Goal: Communication & Community: Answer question/provide support

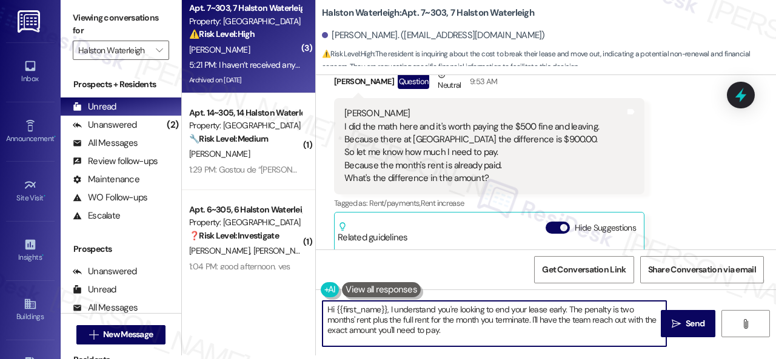
scroll to position [64969, 0]
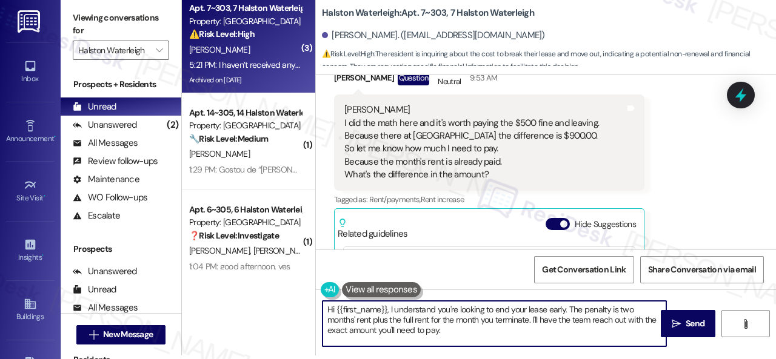
drag, startPoint x: 358, startPoint y: 160, endPoint x: 634, endPoint y: 169, distance: 276.5
copy div "I’d like to move in early so I don’t have to pay September’s rent. I need to kn…"
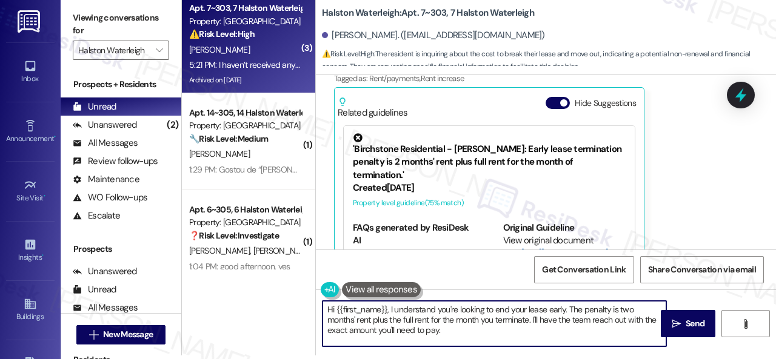
drag, startPoint x: 345, startPoint y: 149, endPoint x: 537, endPoint y: 201, distance: 198.5
copy div "You guys take a long time to respond. Sorry. But I have a deadline. I’ve been i…"
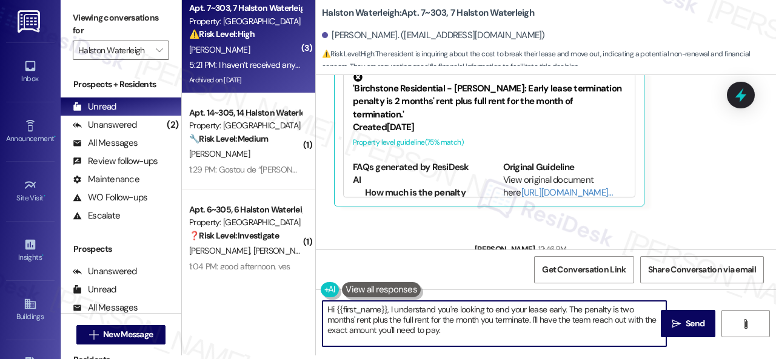
scroll to position [65151, 0]
drag, startPoint x: 336, startPoint y: 228, endPoint x: 484, endPoint y: 226, distance: 147.9
copy div "I haven’t received any email from her. Tags and notes"
drag, startPoint x: 421, startPoint y: 14, endPoint x: 444, endPoint y: 13, distance: 23.1
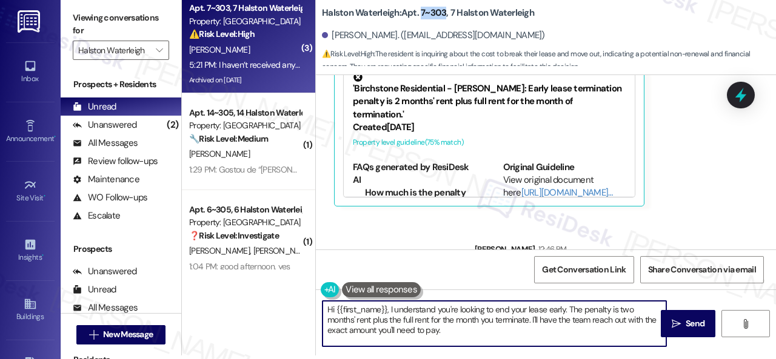
click at [444, 13] on b "Halston Waterleigh: Apt. 7~303, 7 Halston Waterleigh" at bounding box center [428, 13] width 212 height 13
copy b "7~303"
click at [299, 297] on div "( 3 ) Apt. 7~303, 7 Halston Waterleigh Property: Halston Waterleigh ⚠️ Risk Lev…" at bounding box center [479, 175] width 594 height 359
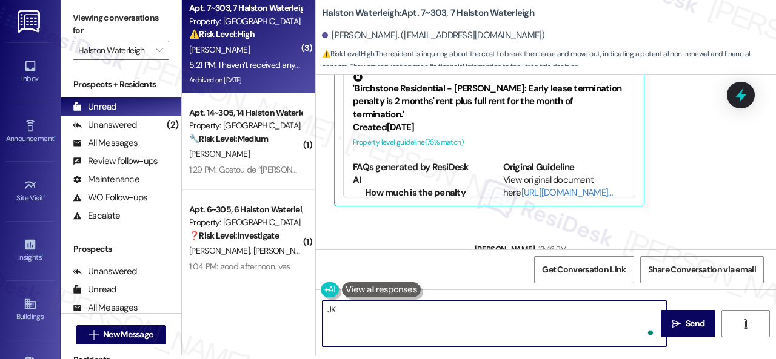
type textarea "J"
type textarea "I see. I'll let her know. Thank you."
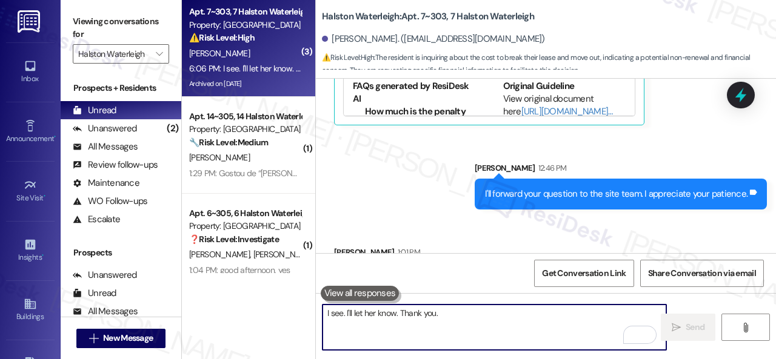
scroll to position [4, 0]
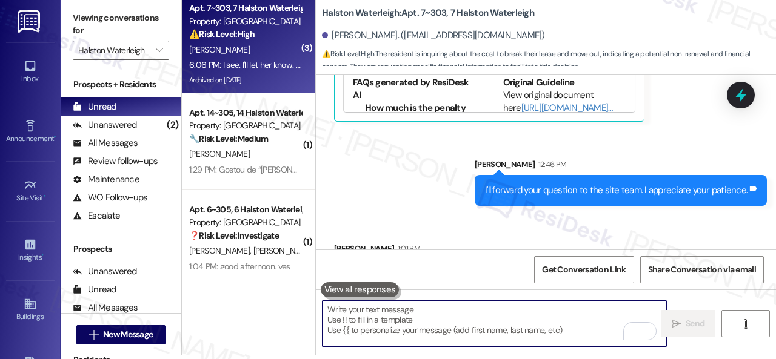
click at [251, 62] on div "6:06 PM: I see. I'll let her know. Thank you. 6:06 PM: I see. I'll let her know…" at bounding box center [261, 64] width 144 height 11
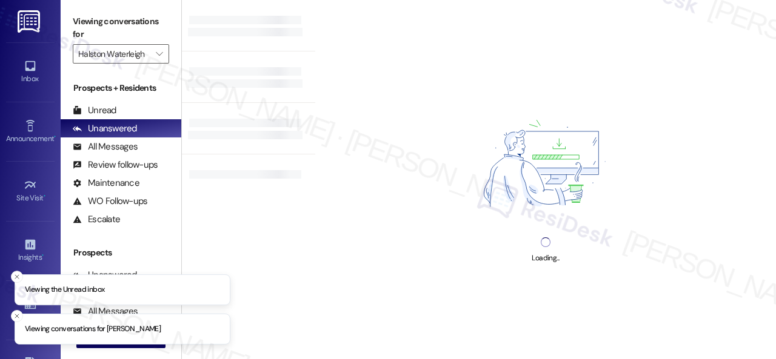
type input "Halston Waterleigh"
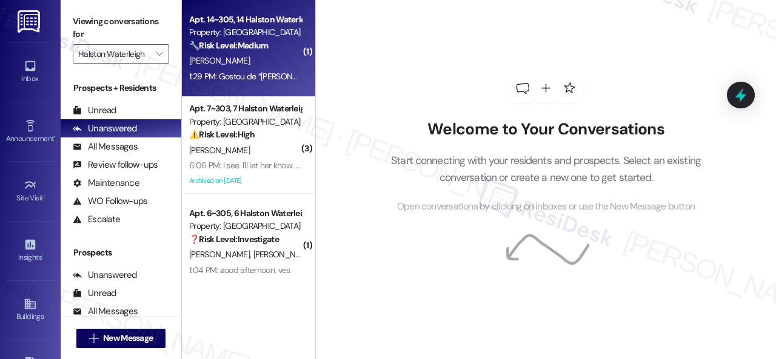
click at [249, 67] on div "[PERSON_NAME]" at bounding box center [245, 60] width 115 height 15
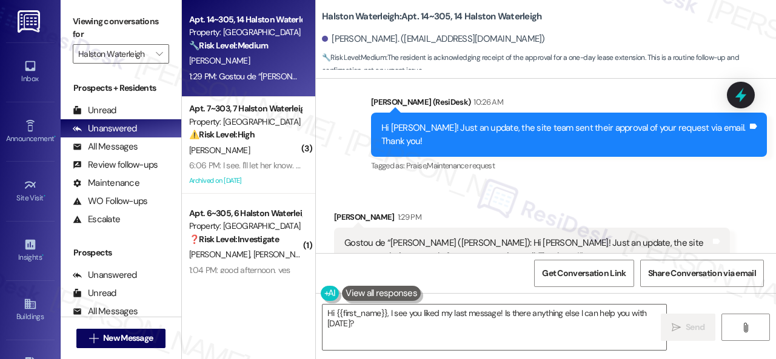
scroll to position [29842, 0]
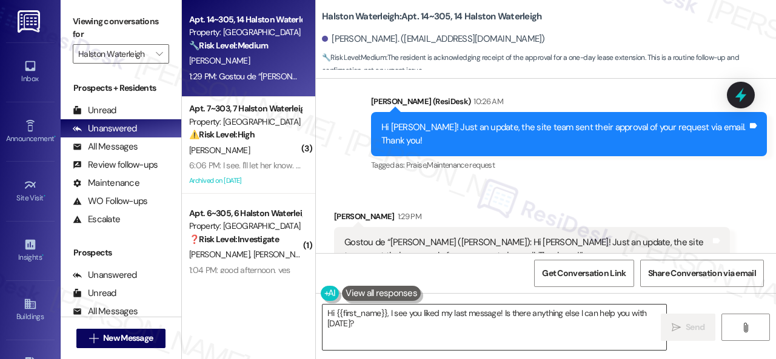
drag, startPoint x: 361, startPoint y: 327, endPoint x: 353, endPoint y: 321, distance: 10.8
click at [314, 312] on div "Apt. 14~305, 14 Halston Waterleigh Property: Halston Waterleigh 🔧 Risk Level: M…" at bounding box center [479, 179] width 594 height 359
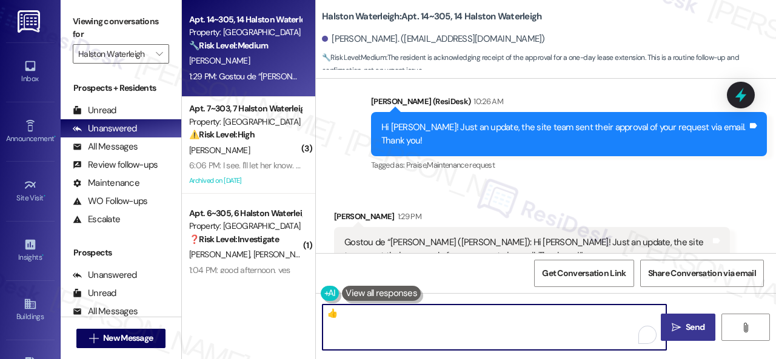
type textarea "👍"
click at [692, 329] on span "Send" at bounding box center [695, 327] width 19 height 13
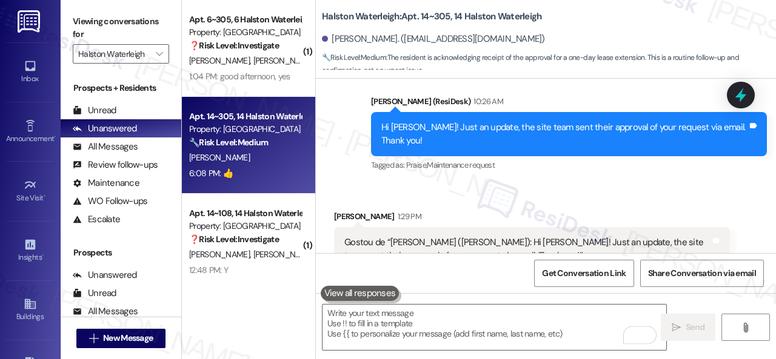
scroll to position [29962, 0]
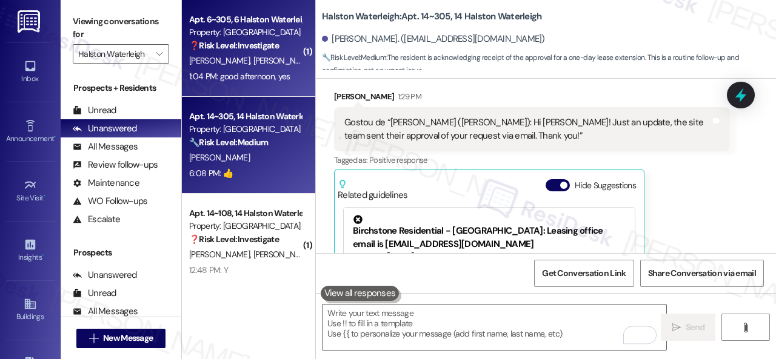
click at [278, 64] on div "E. Santos E. Carneiro" at bounding box center [245, 60] width 115 height 15
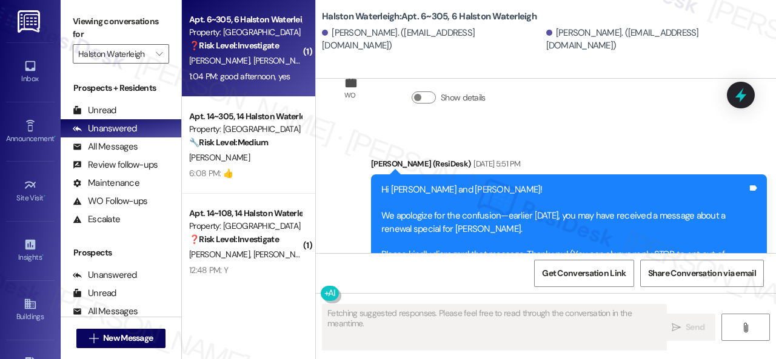
type textarea "Fetching suggested responses. Please feel free to read through the conversation…"
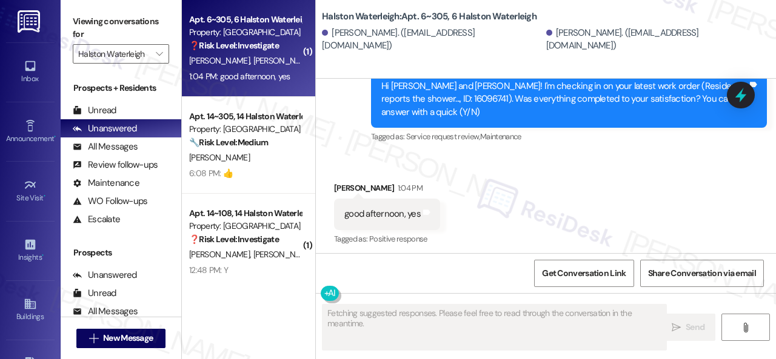
scroll to position [465, 0]
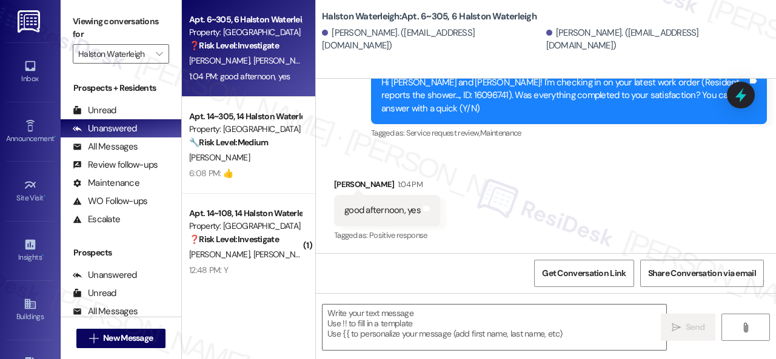
click at [352, 157] on div "Received via SMS Edson Santos 1:04 PM good afternoon, yes Tags and notes Tagged…" at bounding box center [546, 202] width 460 height 102
click at [367, 317] on textarea at bounding box center [494, 327] width 344 height 45
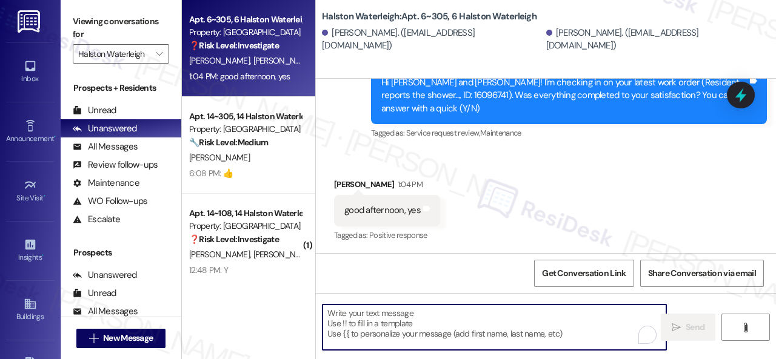
paste textarea "We're glad to hear everything’s taken care of. If your experience at {{property…"
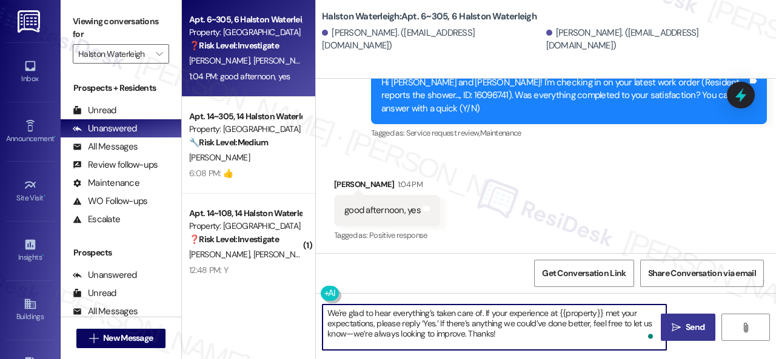
type textarea "We're glad to hear everything’s taken care of. If your experience at {{property…"
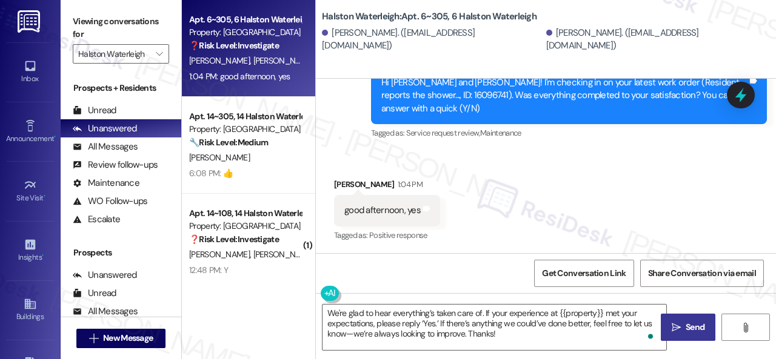
click at [686, 329] on span "Send" at bounding box center [695, 327] width 19 height 13
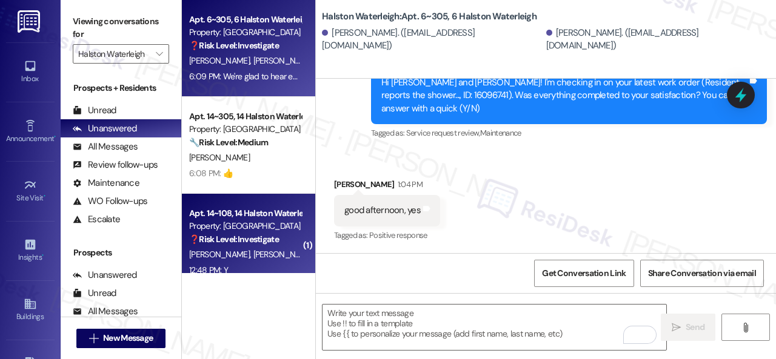
click at [252, 268] on div "12:48 PM: Y 12:48 PM: Y" at bounding box center [245, 270] width 115 height 15
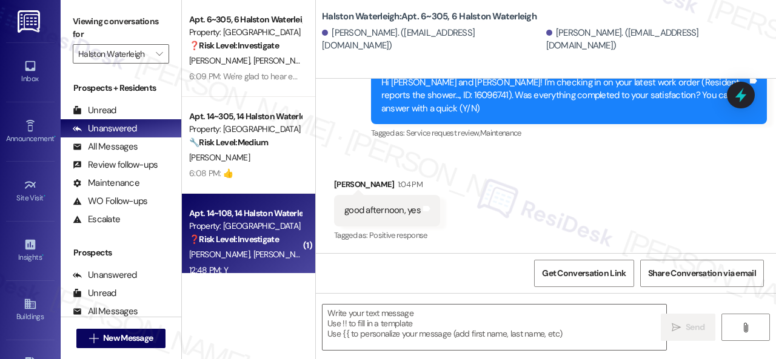
type textarea "Fetching suggested responses. Please feel free to read through the conversation…"
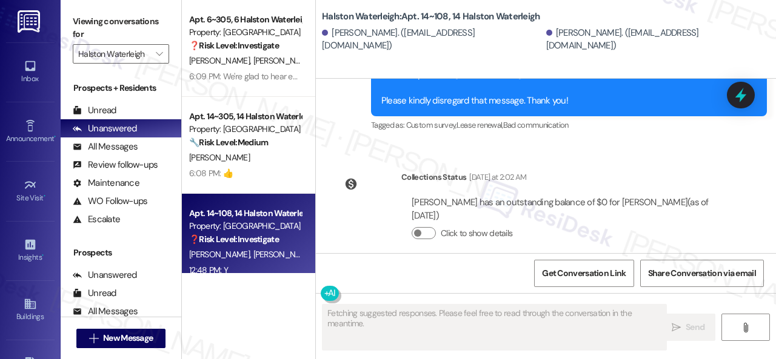
scroll to position [29905, 0]
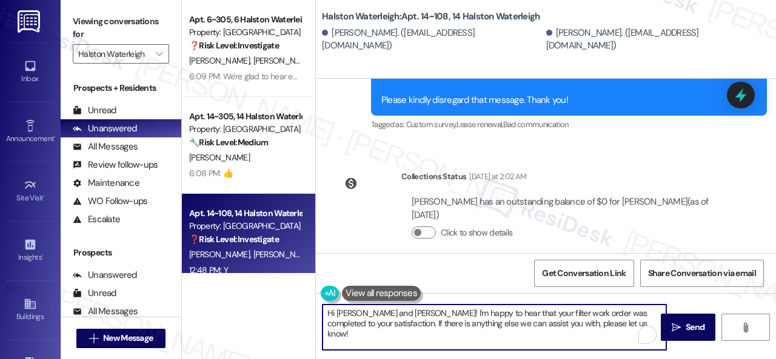
drag, startPoint x: 613, startPoint y: 326, endPoint x: 352, endPoint y: 323, distance: 260.6
click at [202, 302] on div "Apt. 6~305, 6 Halston Waterleigh Property: Halston Waterleigh ❓ Risk Level: Inv…" at bounding box center [479, 179] width 594 height 359
paste textarea "We're glad to hear everything’s taken care of. If your experience at {{property…"
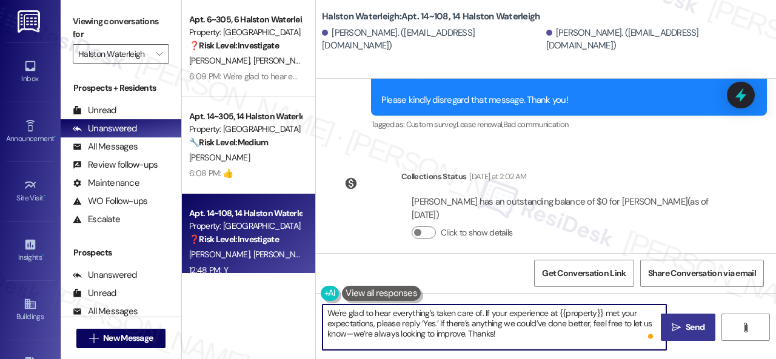
type textarea "We're glad to hear everything’s taken care of. If your experience at {{property…"
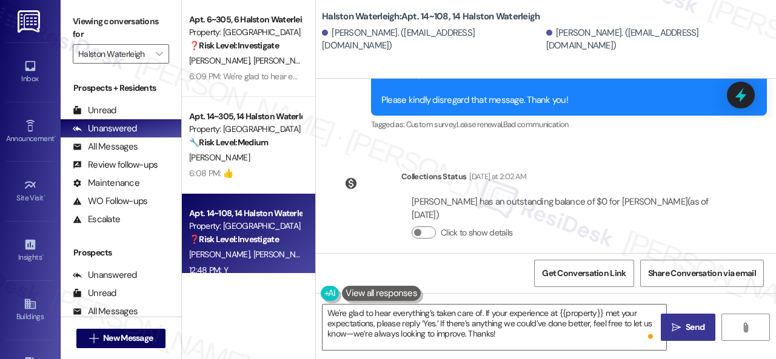
click at [678, 325] on span " Send" at bounding box center [688, 327] width 38 height 13
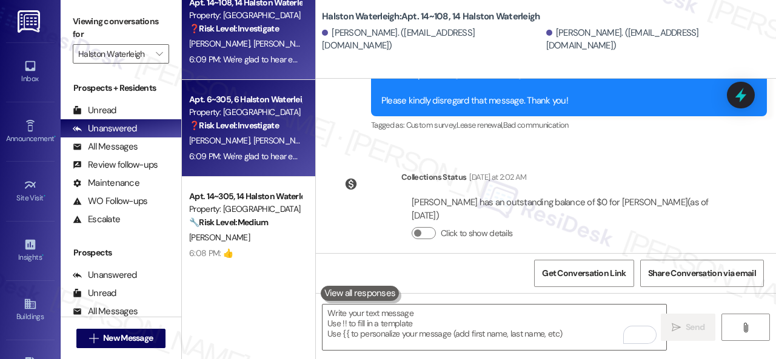
scroll to position [0, 0]
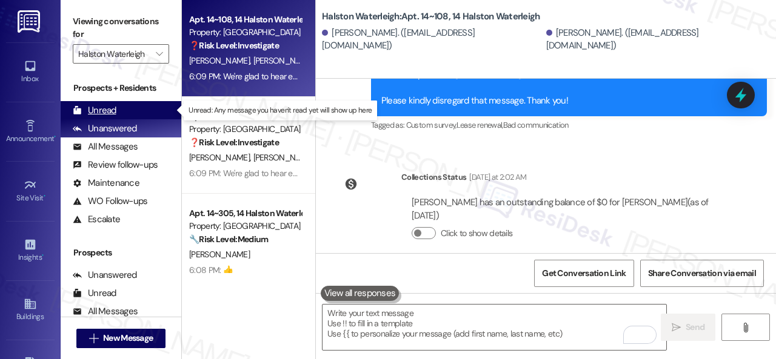
click at [107, 106] on div "Unread" at bounding box center [95, 110] width 44 height 13
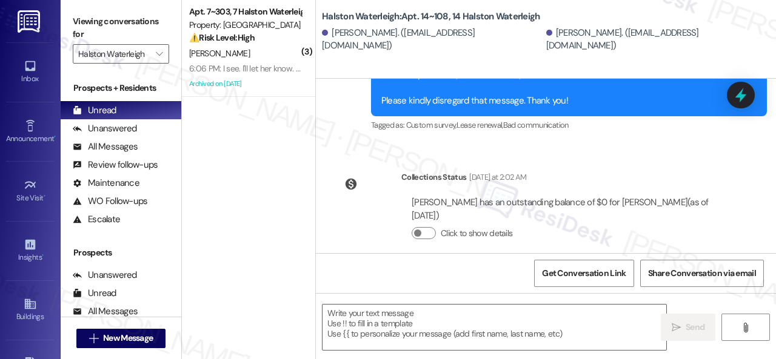
type textarea "Fetching suggested responses. Please feel free to read through the conversation…"
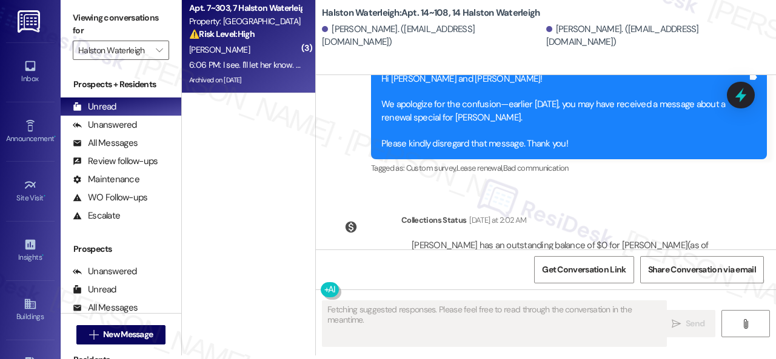
scroll to position [29852, 0]
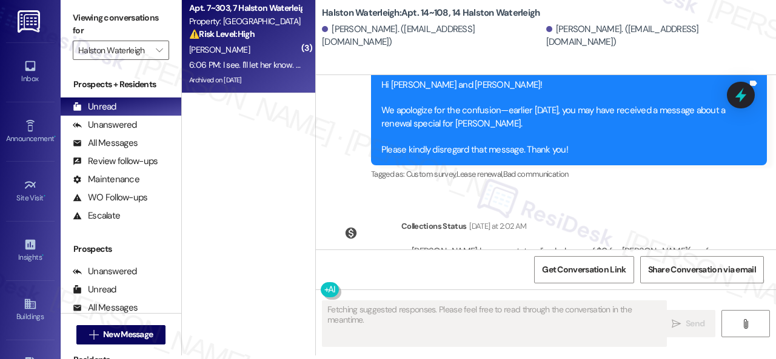
click at [250, 61] on div "6:06 PM: I see. I'll let her know. Thank you. 6:06 PM: I see. I'll let her know…" at bounding box center [261, 64] width 144 height 11
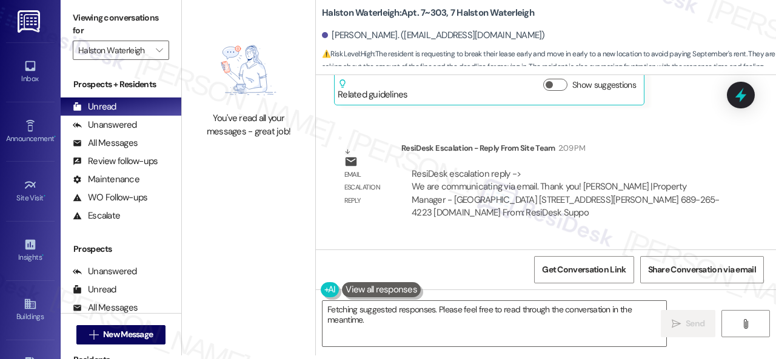
scroll to position [0, 0]
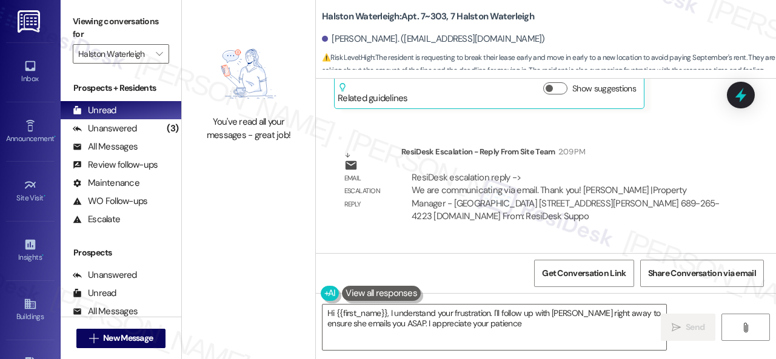
type textarea "Hi {{first_name}}, I understand your frustration. I'll follow up with Valeria r…"
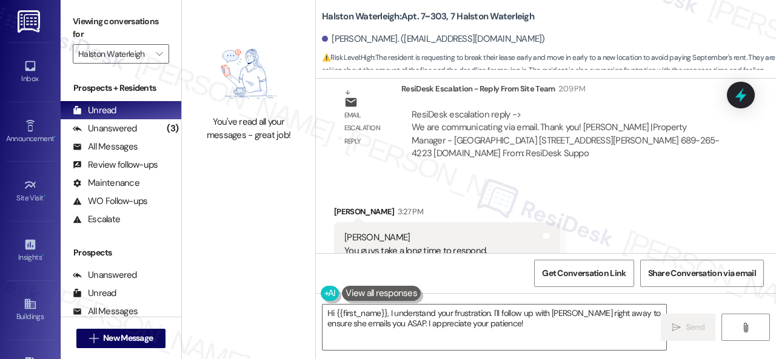
scroll to position [65503, 0]
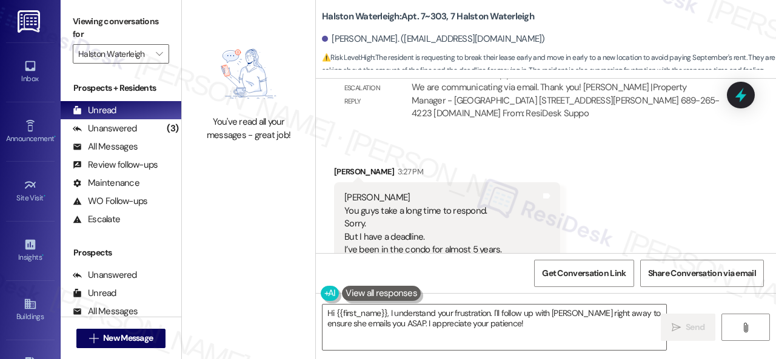
click at [105, 129] on div "Unanswered" at bounding box center [105, 128] width 64 height 13
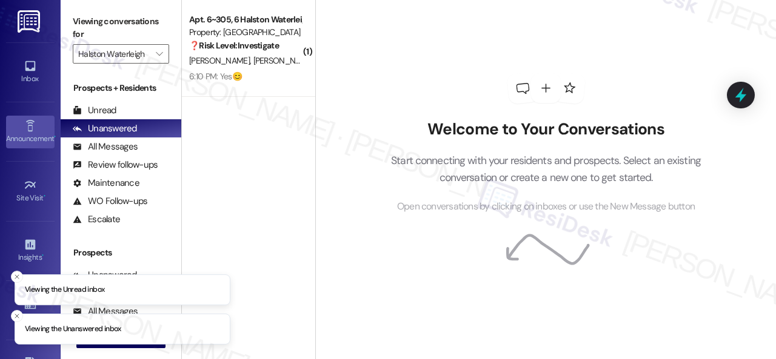
click at [35, 124] on link "Announcement •" at bounding box center [30, 132] width 48 height 33
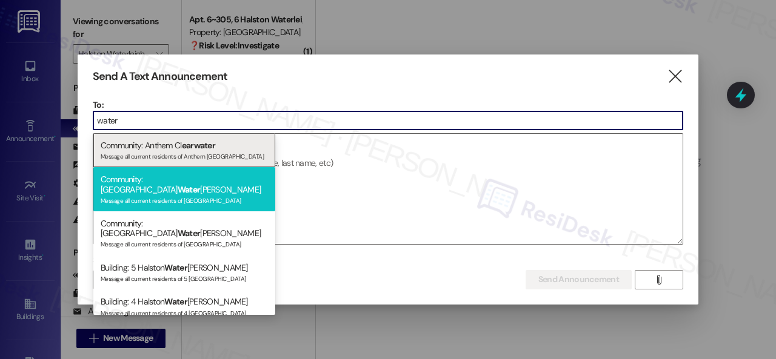
type input "water"
click at [137, 182] on div "Community: Halston Water leigh Message all current residents of Halston Waterle…" at bounding box center [184, 189] width 182 height 44
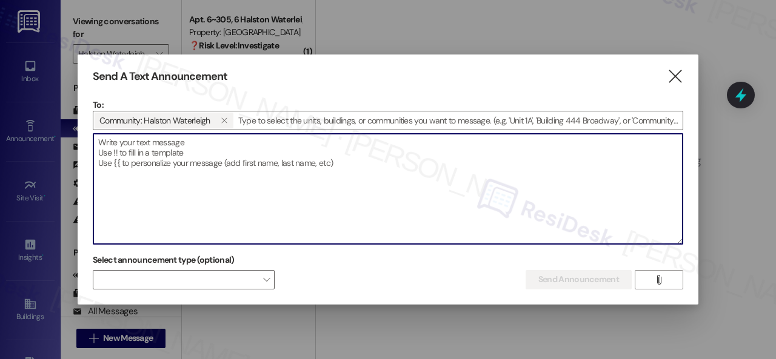
click at [156, 155] on textarea at bounding box center [387, 189] width 589 height 110
paste textarea "Hi {{first_name}}, Just a reminder—Son Pastelito’s Food Truck will be on-site t…"
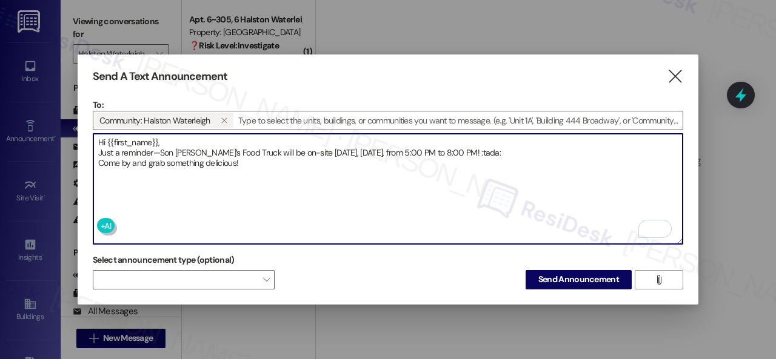
drag, startPoint x: 496, startPoint y: 147, endPoint x: 523, endPoint y: 147, distance: 27.3
click at [523, 147] on textarea "Hi {{first_name}}, Just a reminder—Son Pastelito’s Food Truck will be on-site t…" at bounding box center [387, 189] width 589 height 110
click at [527, 149] on textarea "Hi {{first_name}}, Just a reminder—Son Pastelito’s Food Truck will be on-site t…" at bounding box center [387, 189] width 589 height 110
click at [198, 137] on textarea "Hi {{first_name}}, Just a reminder—Son Pastelito’s Food Truck will be on-site t…" at bounding box center [387, 189] width 589 height 110
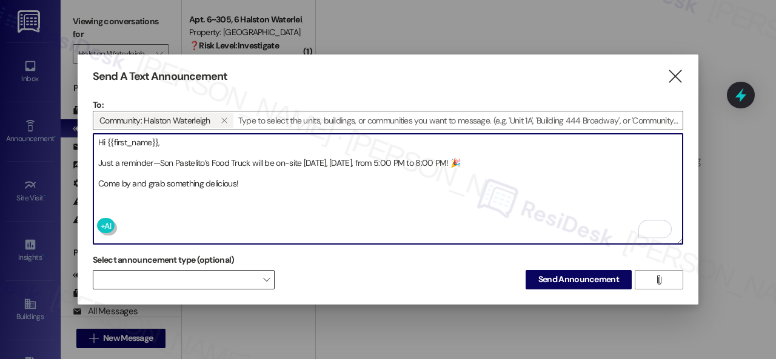
type textarea "Hi {{first_name}}, Just a reminder—Son Pastelito’s Food Truck will be on-site t…"
click at [204, 276] on span at bounding box center [184, 279] width 182 height 19
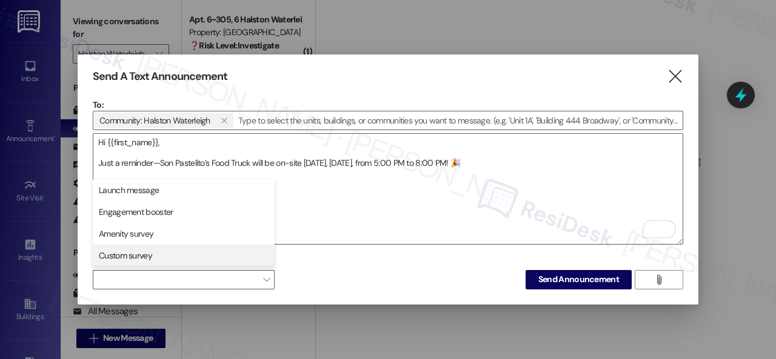
click at [128, 256] on span "Custom survey" at bounding box center [125, 256] width 53 height 12
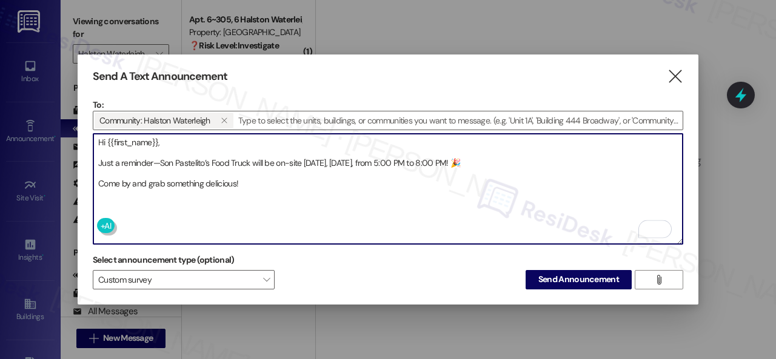
click at [353, 236] on textarea "Hi {{first_name}}, Just a reminder—Son Pastelito’s Food Truck will be on-site t…" at bounding box center [387, 189] width 589 height 110
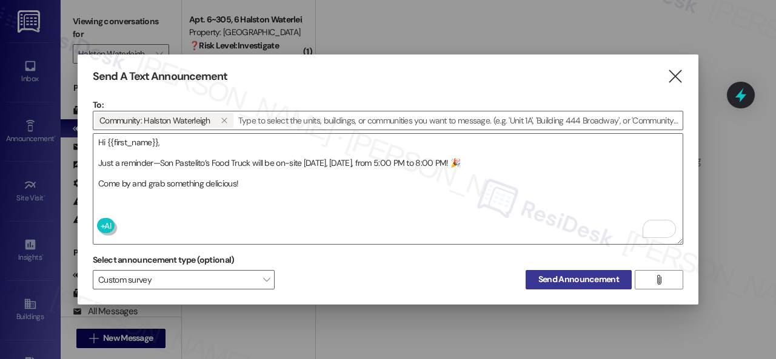
click at [569, 278] on span "Send Announcement" at bounding box center [578, 279] width 81 height 13
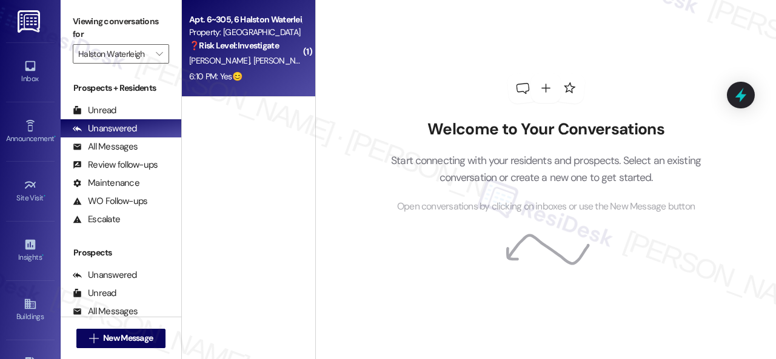
click at [281, 62] on div "E. Santos E. Carneiro" at bounding box center [245, 60] width 115 height 15
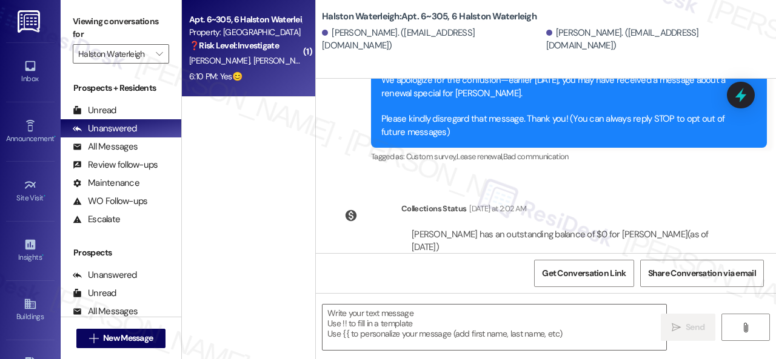
type textarea "Fetching suggested responses. Please feel free to read through the conversation…"
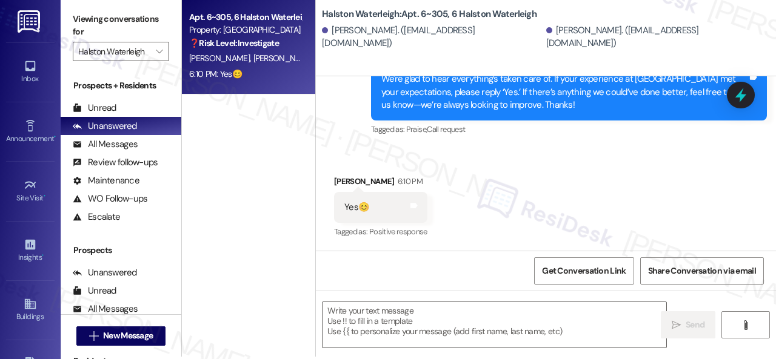
scroll to position [4, 0]
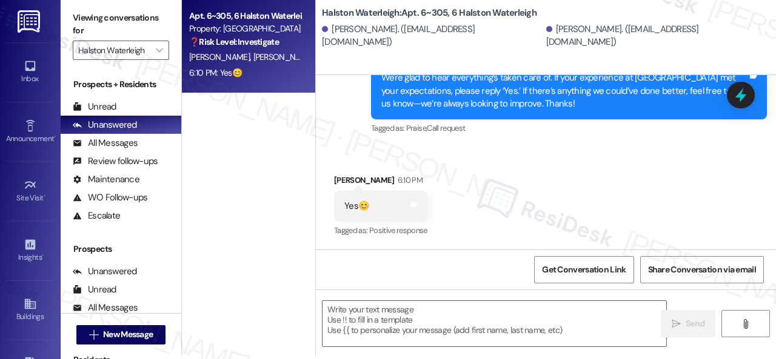
click at [355, 162] on div "Received via SMS Edson Santos 6:10 PM Yes😊 Tags and notes Tagged as: Positive r…" at bounding box center [546, 198] width 460 height 102
click at [404, 328] on textarea at bounding box center [494, 323] width 344 height 45
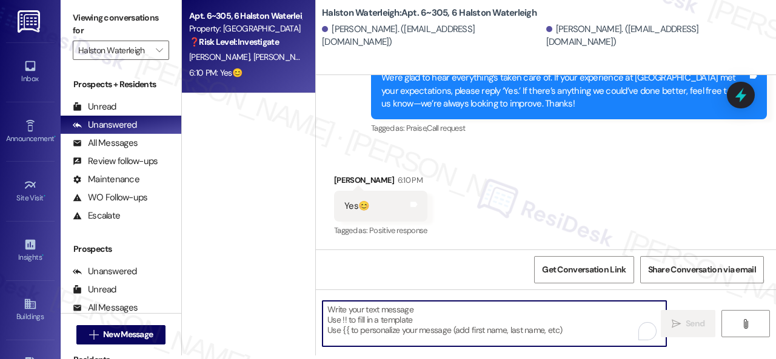
paste textarea "I'm glad you are satisfied with your home. Have you written a review for us bef…"
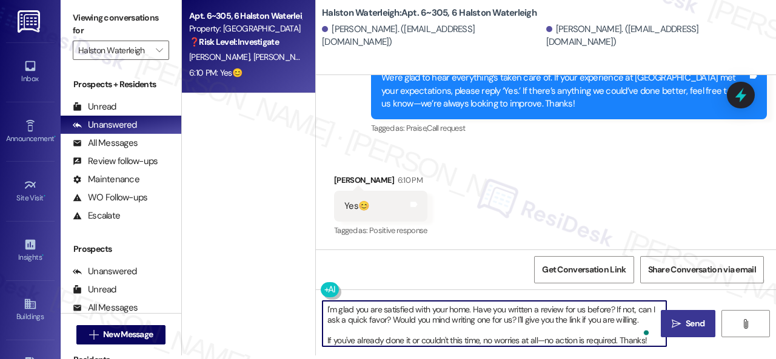
type textarea "I'm glad you are satisfied with your home. Have you written a review for us bef…"
click at [680, 316] on button " Send" at bounding box center [688, 323] width 55 height 27
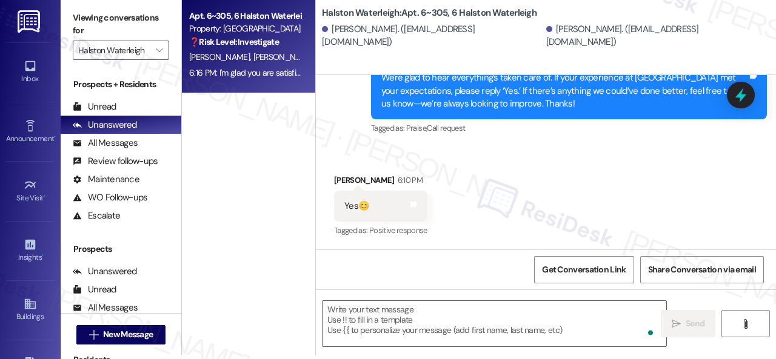
scroll to position [696, 0]
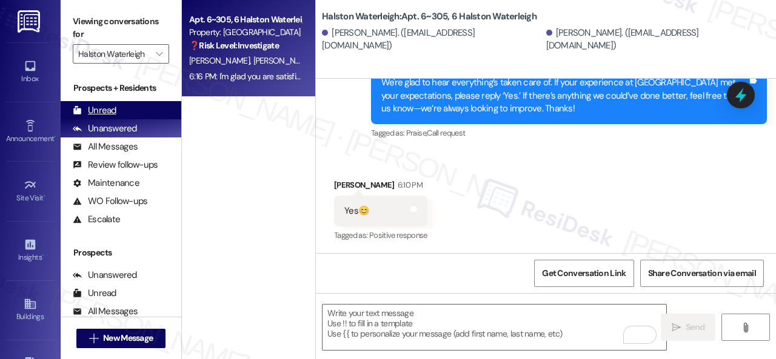
click at [103, 112] on div "Unread" at bounding box center [95, 110] width 44 height 13
